Goal: Leave review/rating: Share an evaluation or opinion about a product, service, or content

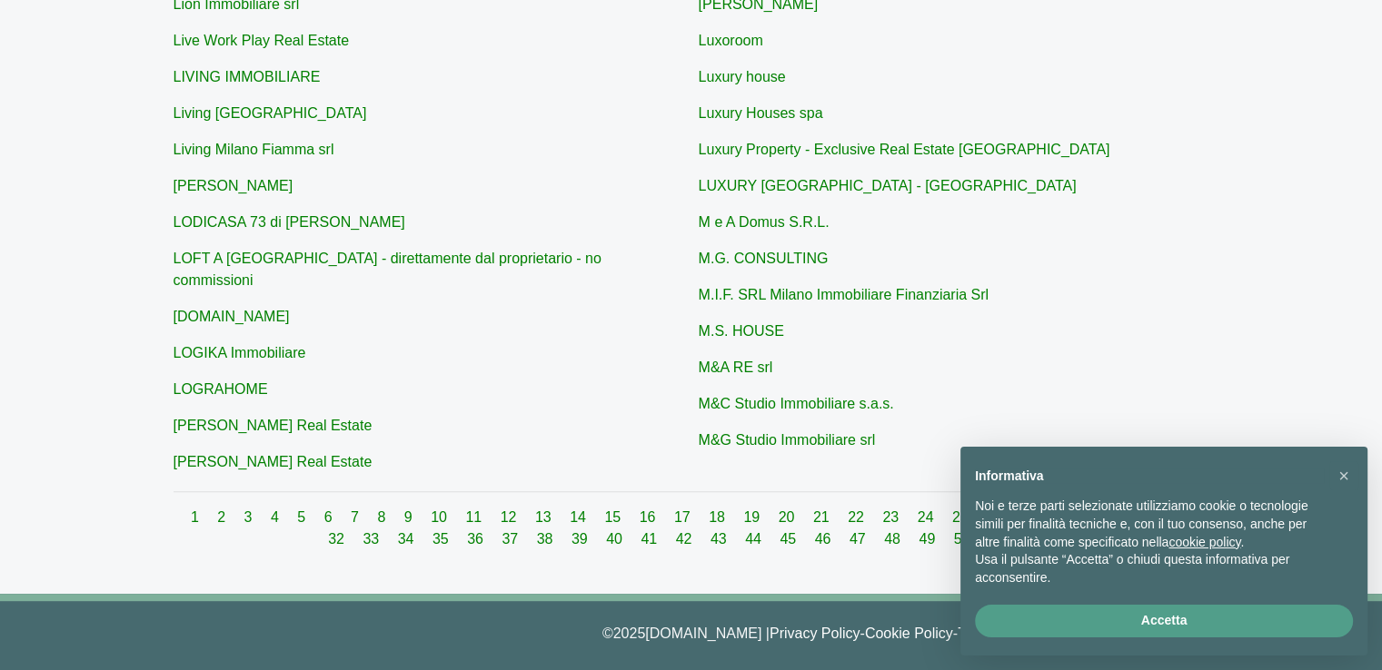
scroll to position [699, 0]
click at [195, 419] on link "[PERSON_NAME] Real Estate" at bounding box center [273, 426] width 199 height 15
type input "[PERSON_NAME] Real Estate"
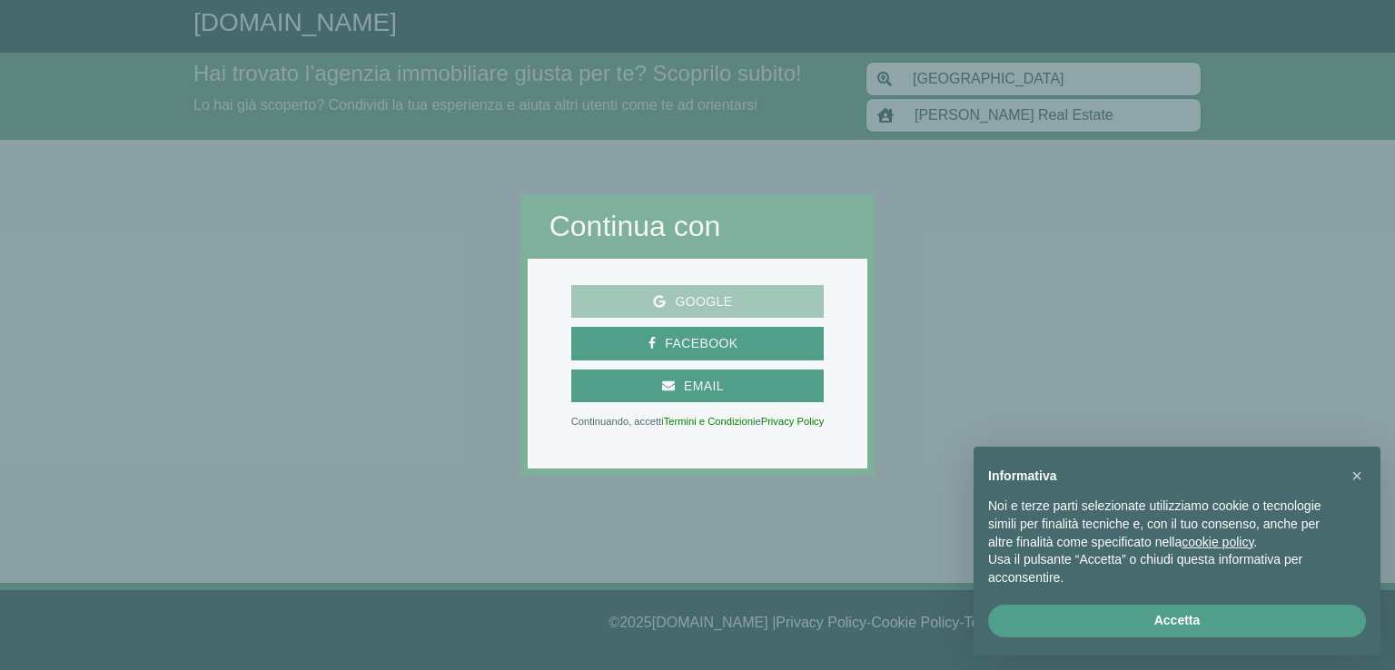
click at [672, 296] on span "Google" at bounding box center [703, 302] width 75 height 23
